Goal: Find specific page/section

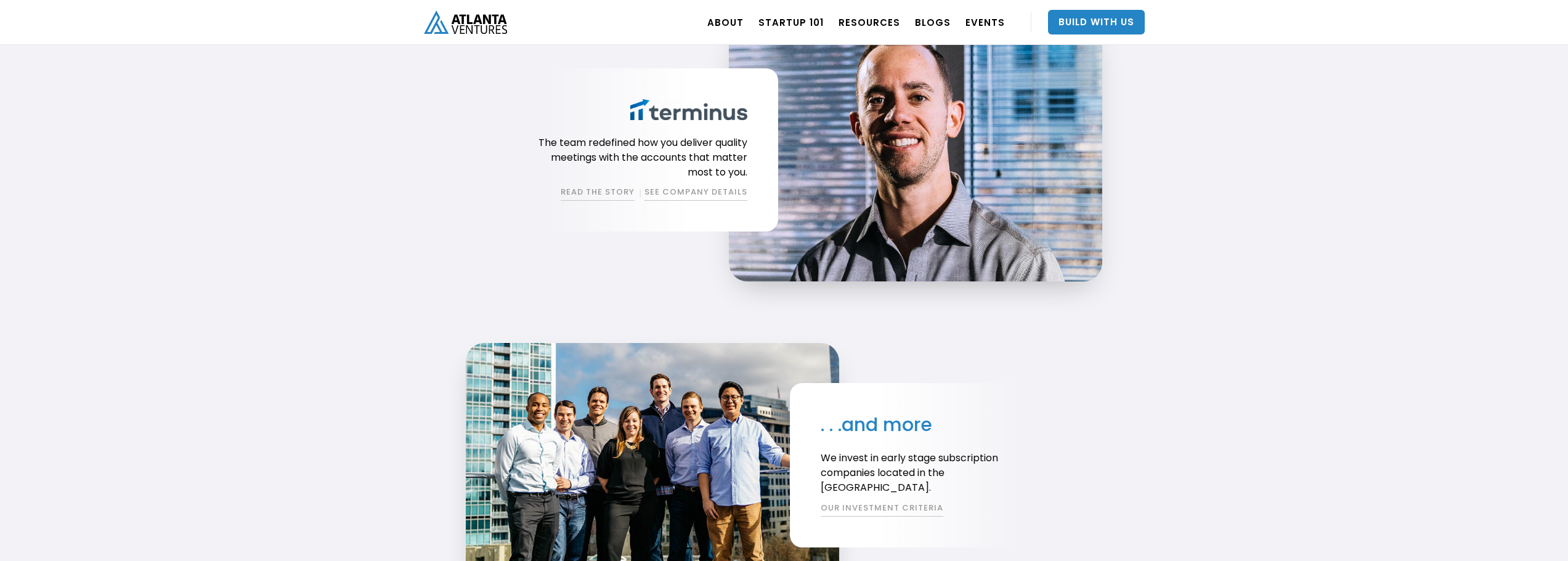
scroll to position [2465, 0]
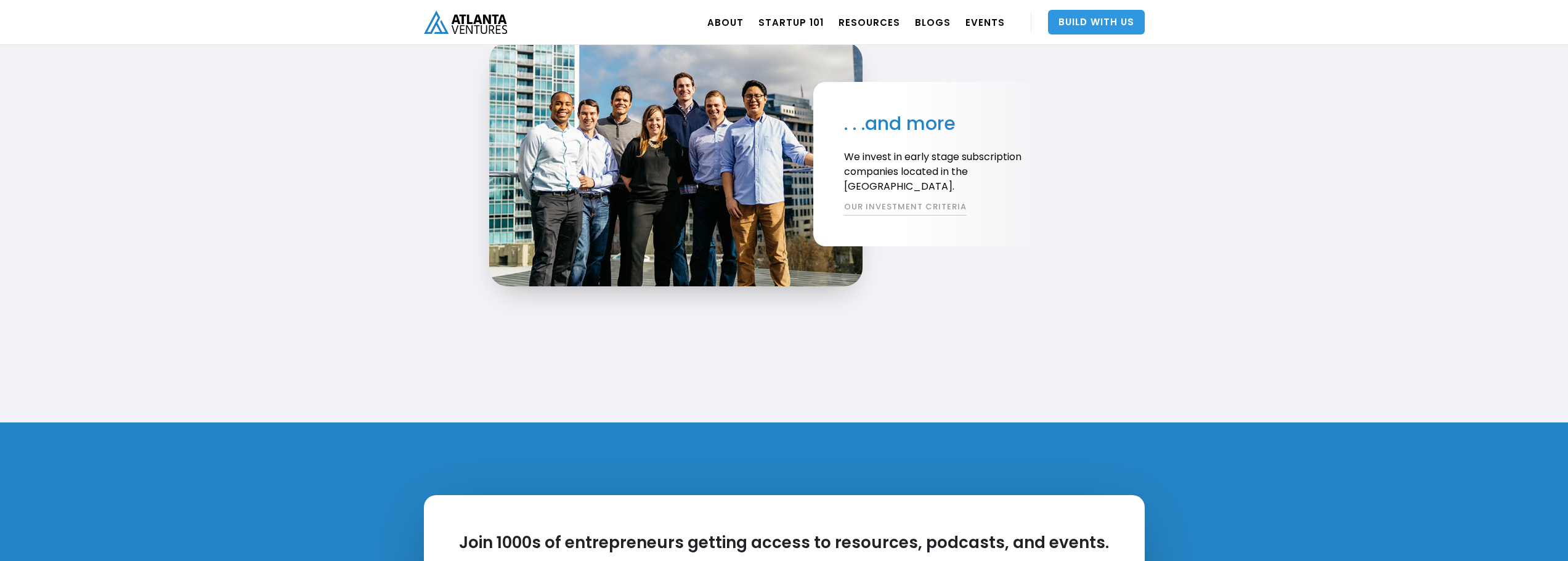
click at [1101, 22] on link "Build With Us" at bounding box center [1096, 22] width 97 height 24
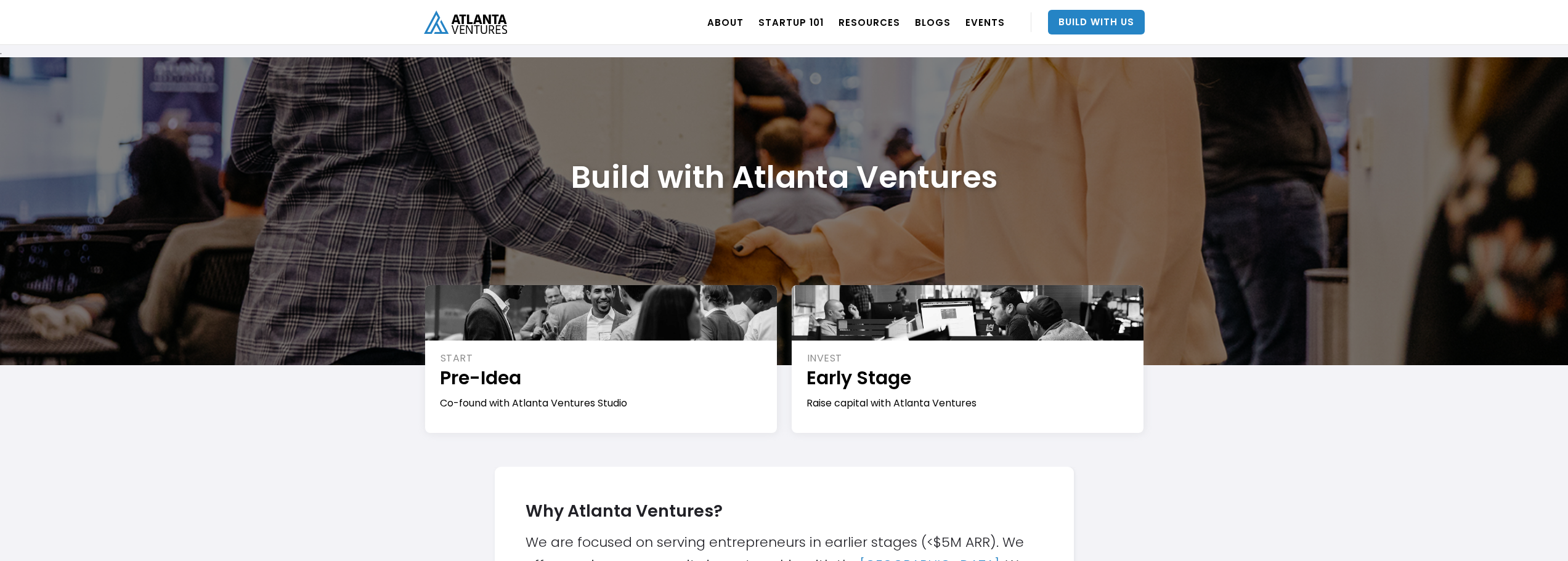
scroll to position [62, 0]
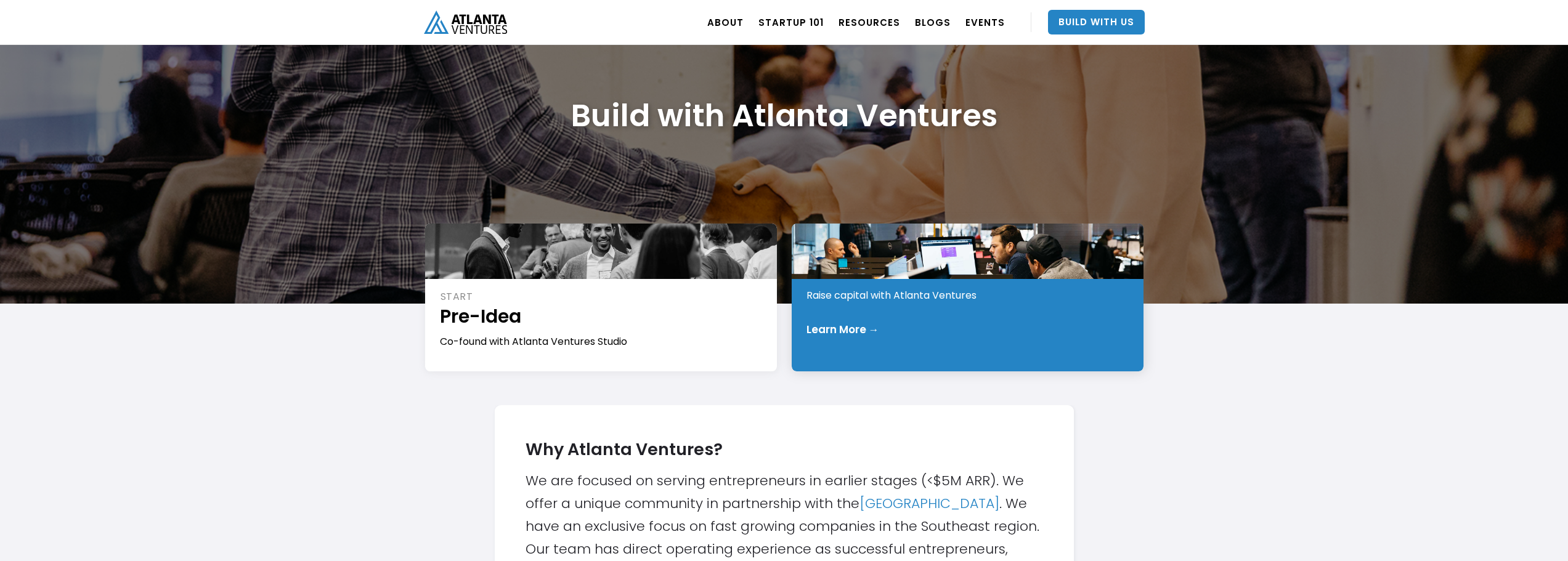
click at [885, 332] on div "Learn More →" at bounding box center [967, 329] width 323 height 12
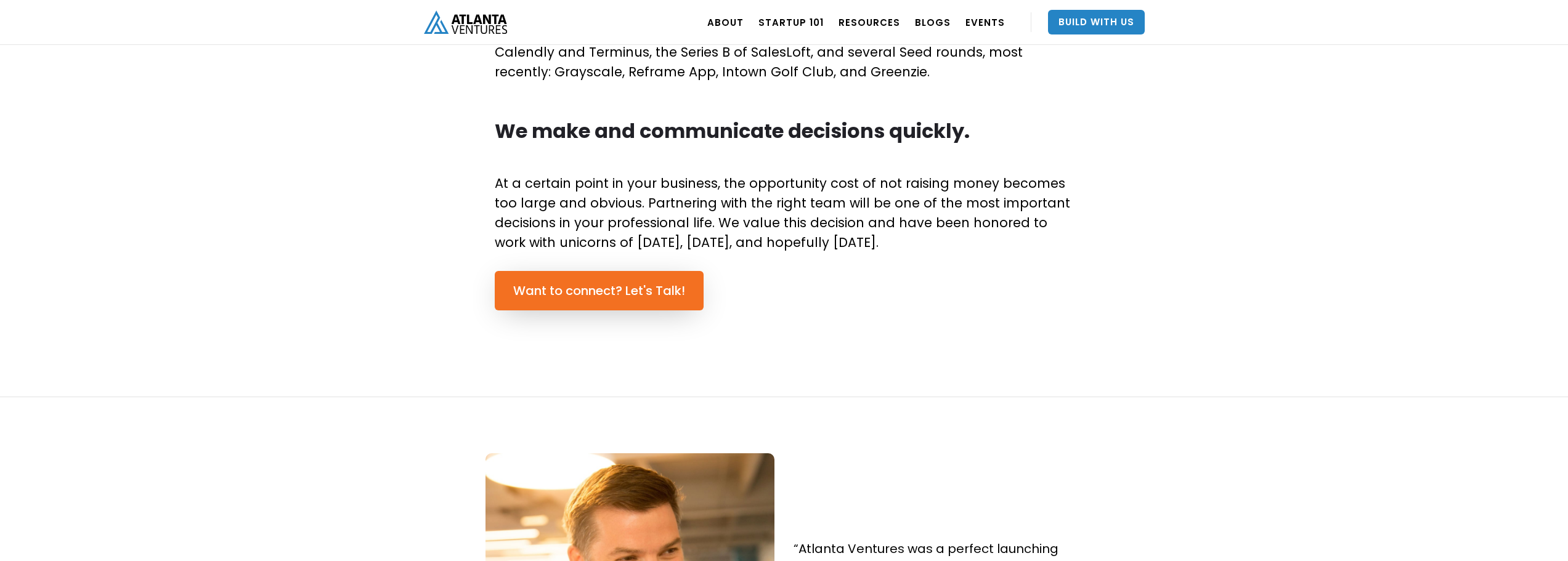
scroll to position [801, 0]
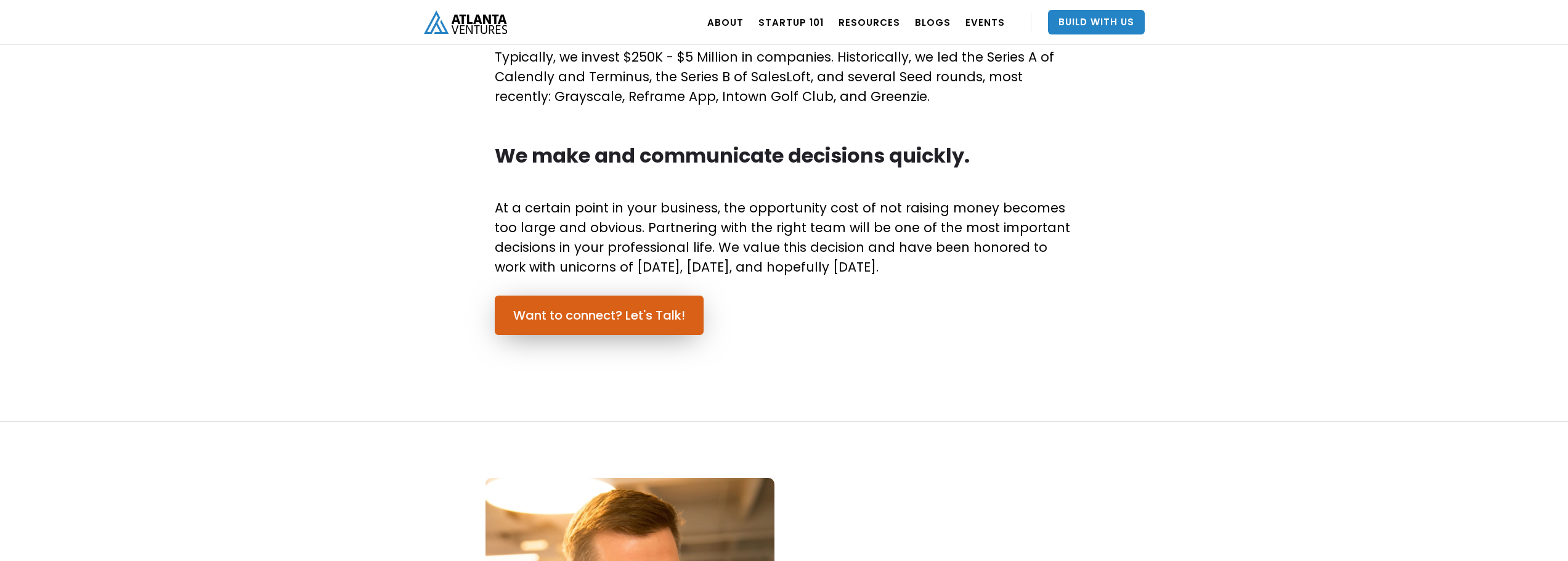
click at [581, 314] on link "Want to connect? Let's Talk!" at bounding box center [599, 315] width 209 height 39
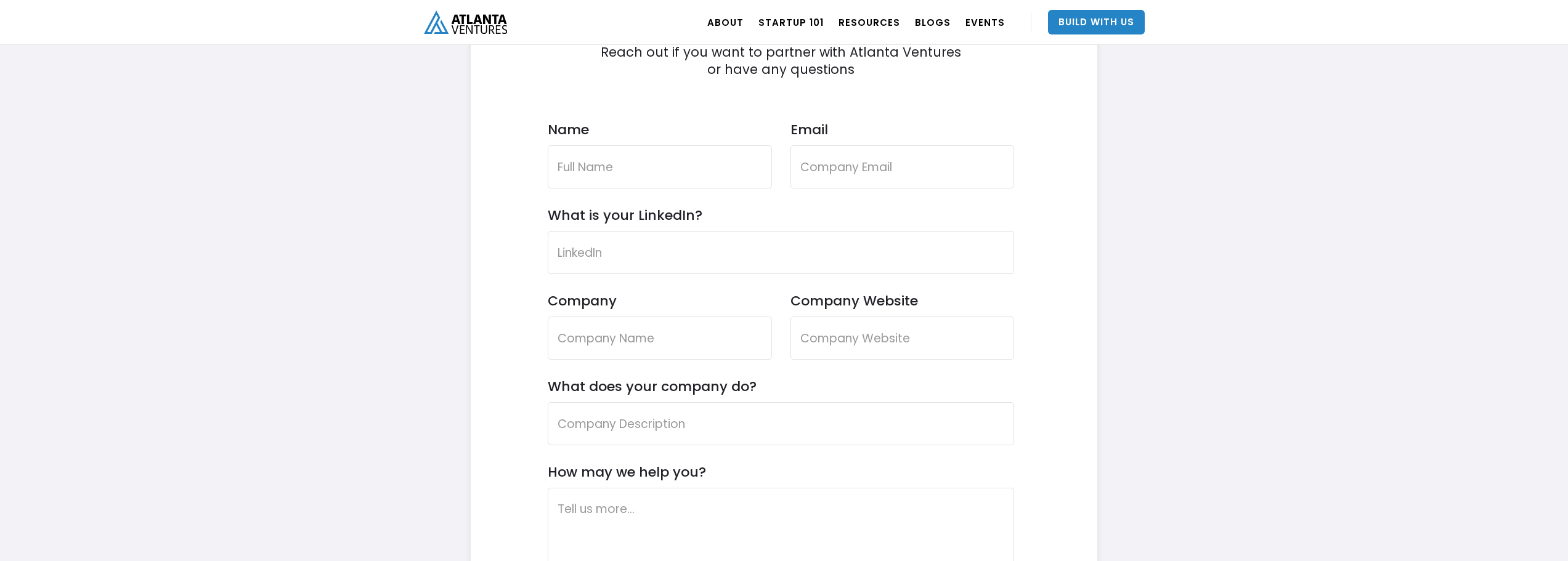
scroll to position [3557, 0]
